Goal: Transaction & Acquisition: Purchase product/service

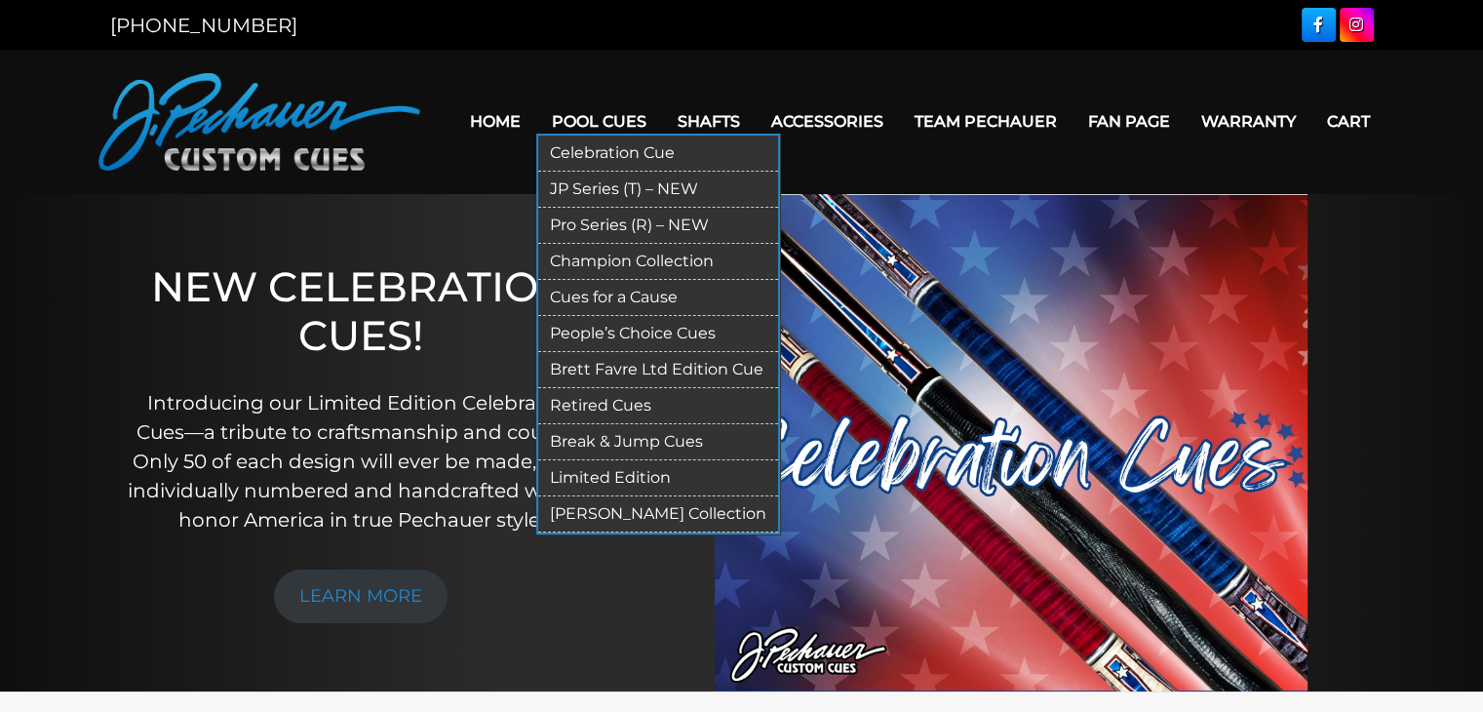
click at [622, 223] on link "Pro Series (R) – NEW" at bounding box center [658, 226] width 240 height 36
click at [625, 185] on link "JP Series (T) – NEW" at bounding box center [658, 190] width 240 height 36
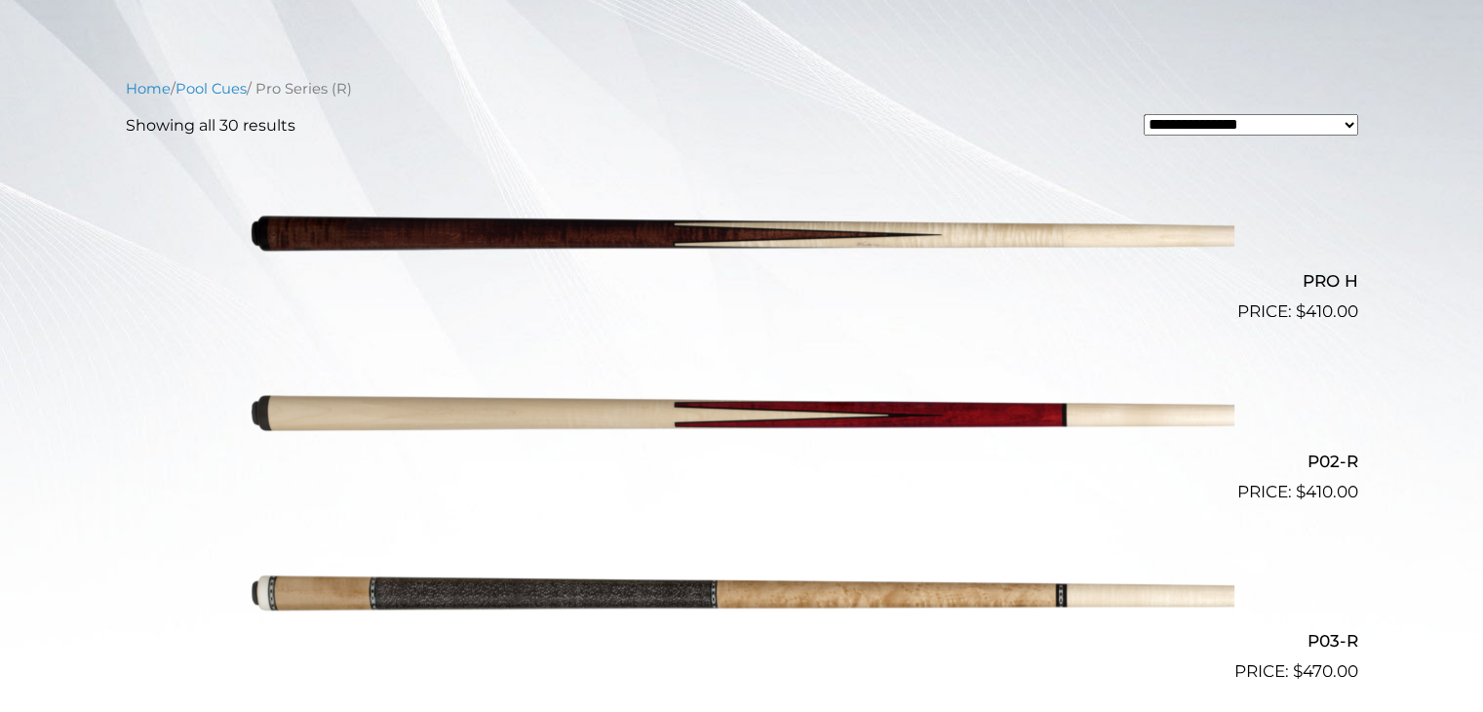
scroll to position [487, 0]
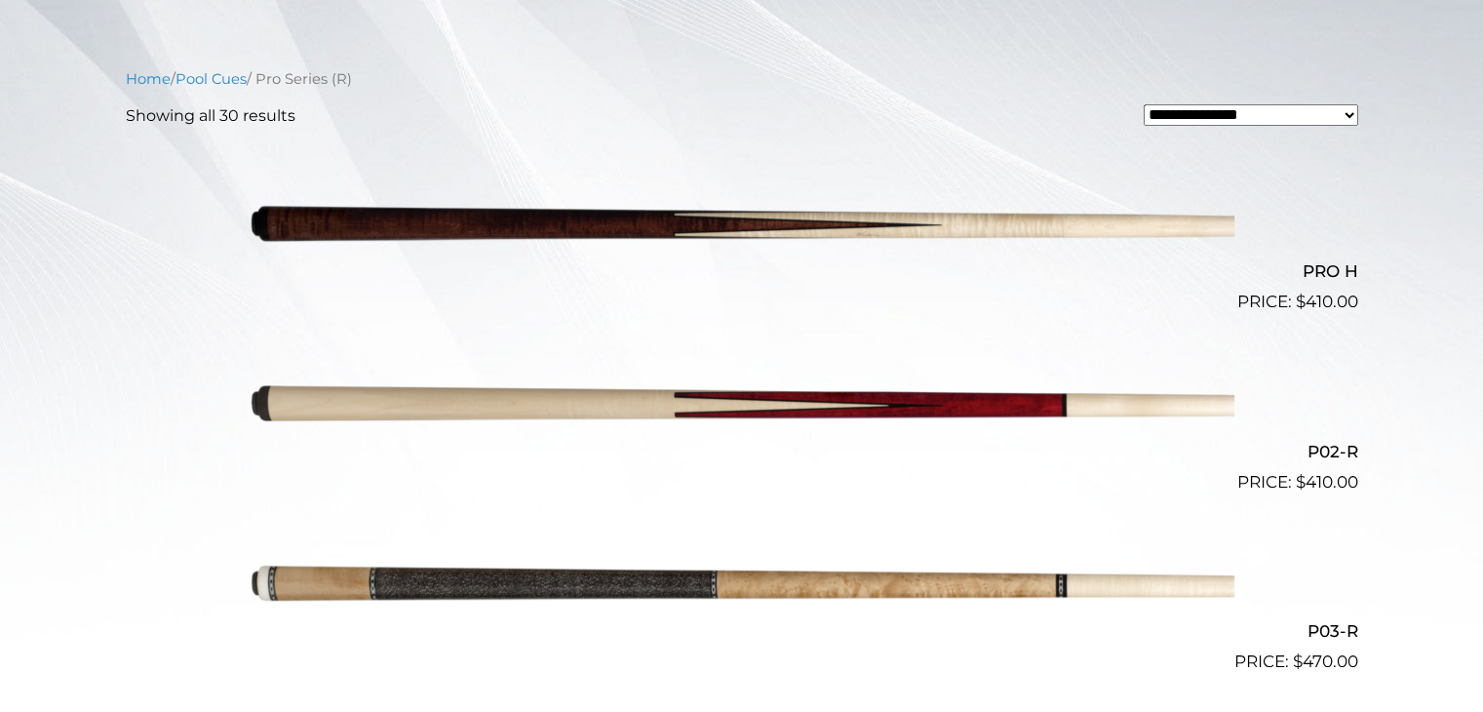
click at [910, 211] on img at bounding box center [742, 225] width 985 height 164
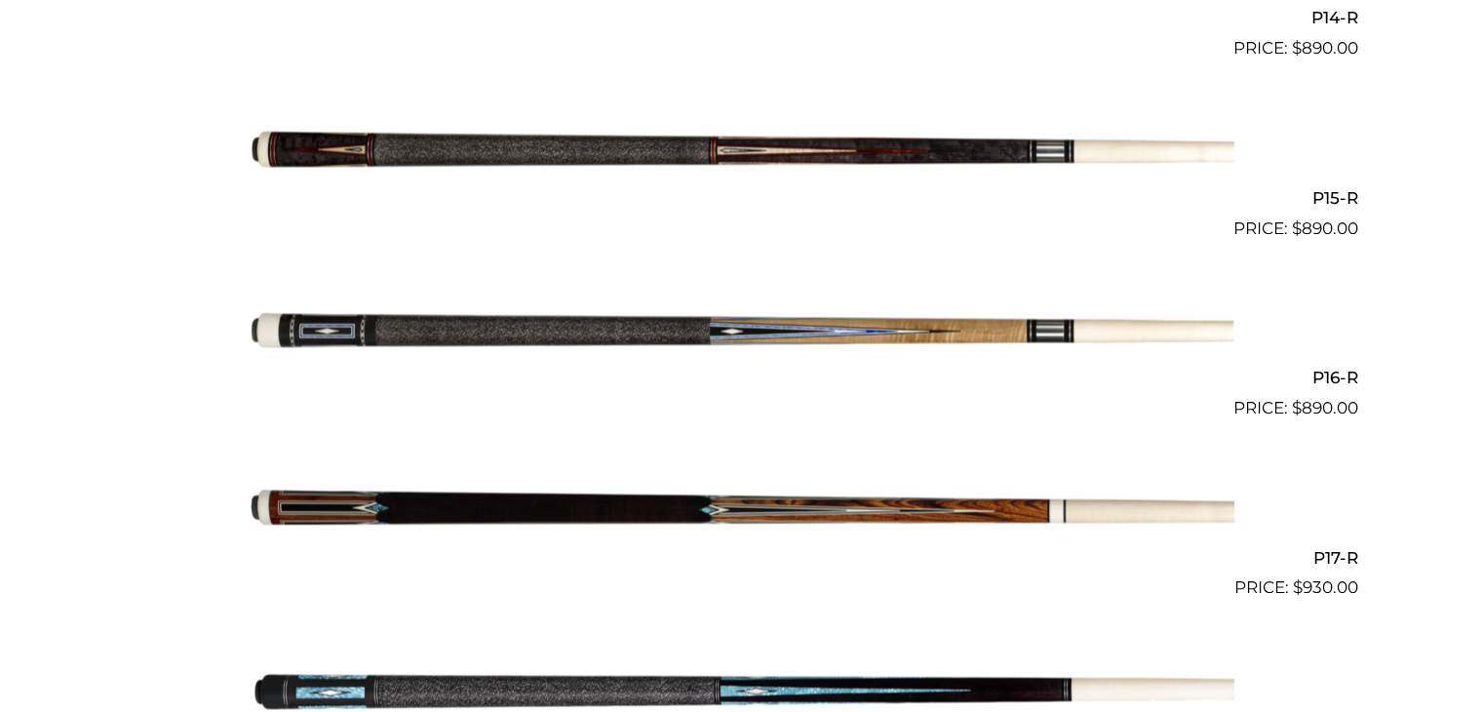
scroll to position [3412, 0]
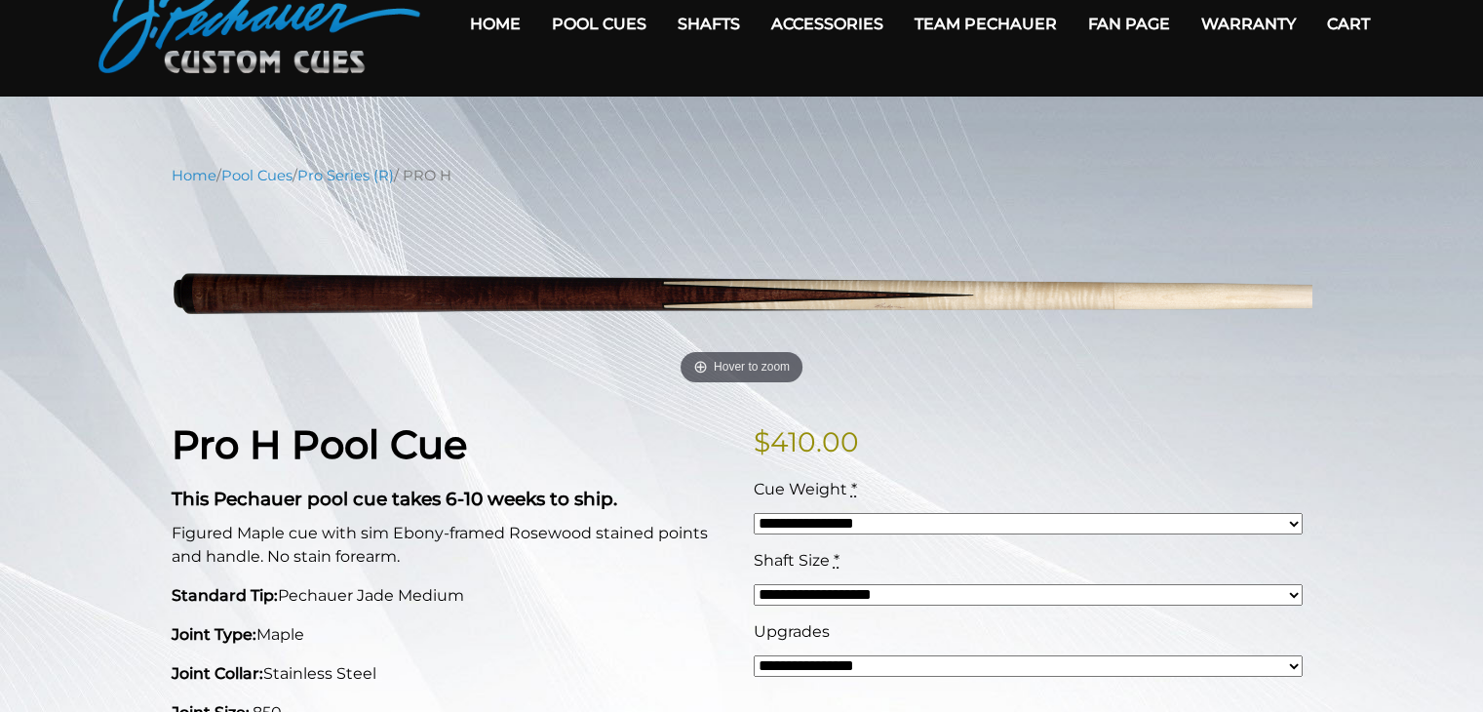
scroll to position [99, 0]
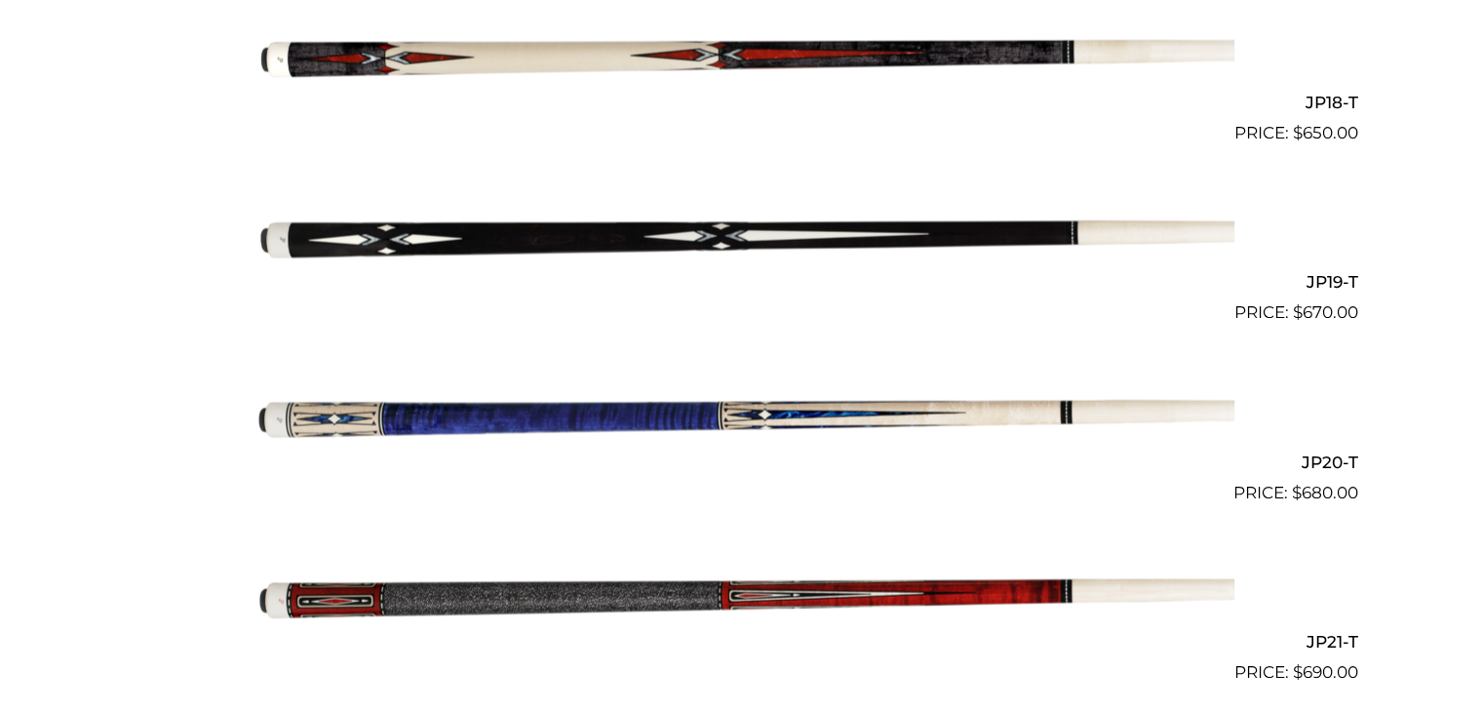
scroll to position [3943, 0]
